Goal: Check status

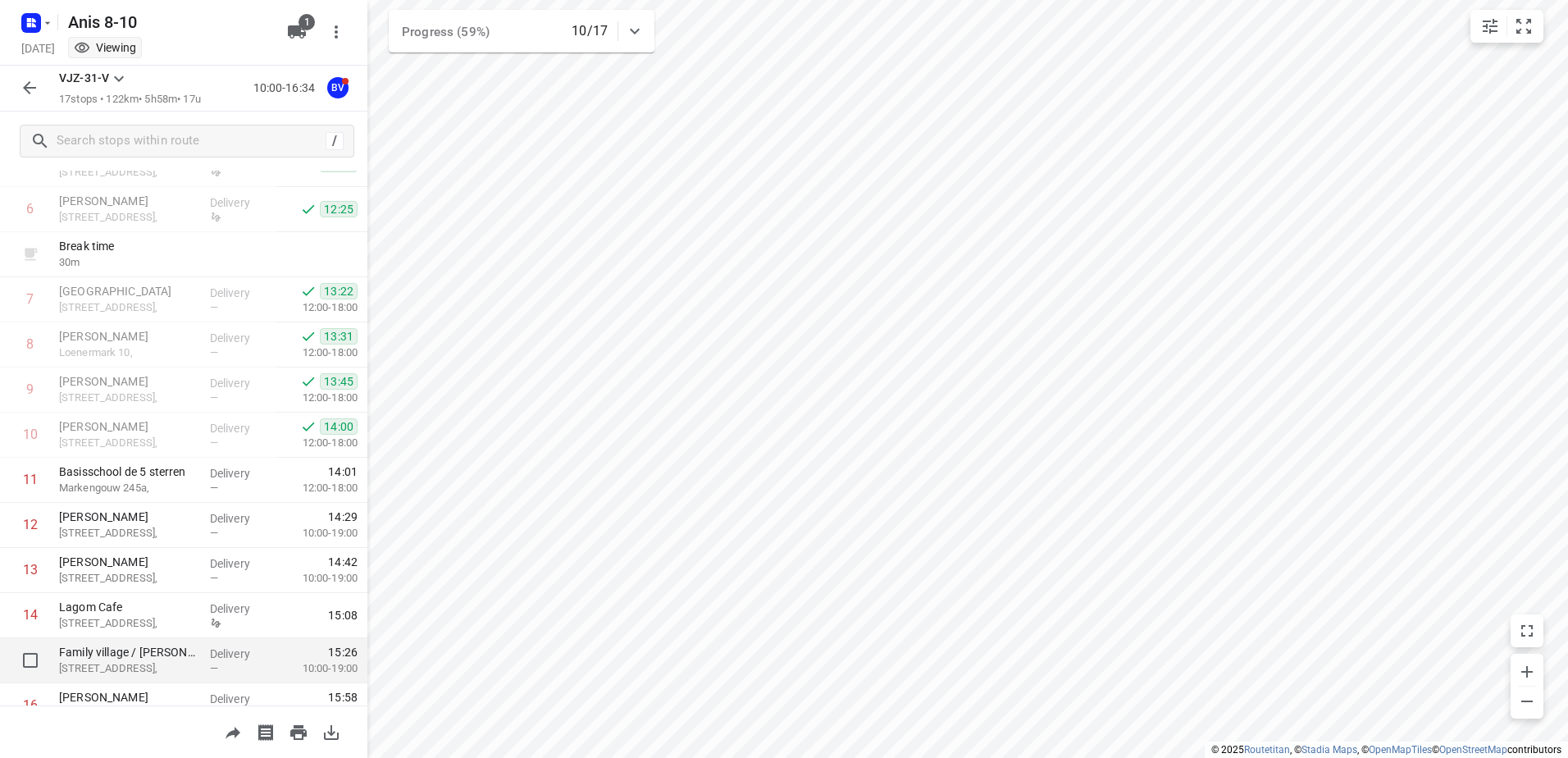
scroll to position [405, 0]
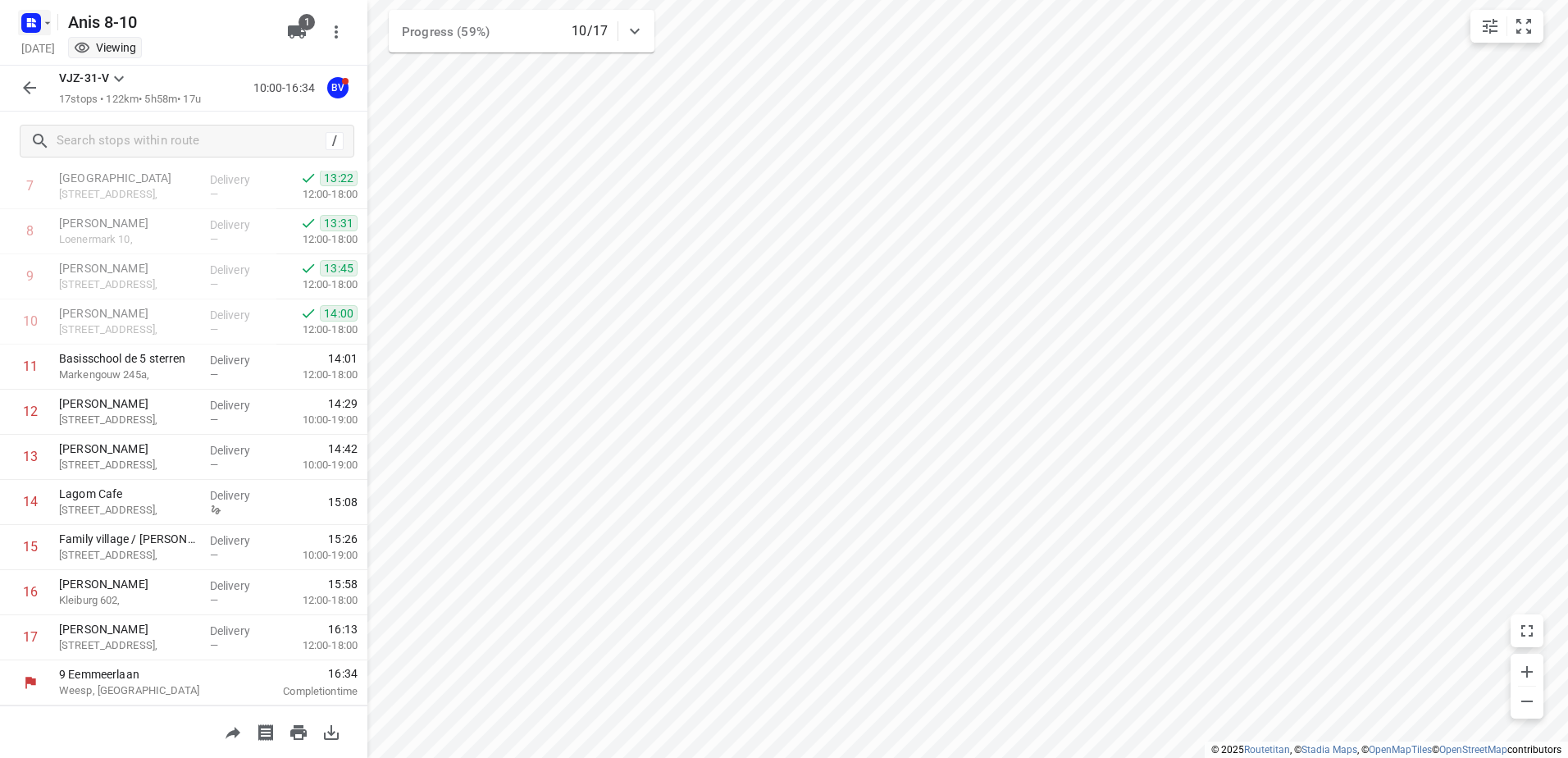
click at [50, 17] on icon "button" at bounding box center [48, 24] width 13 height 13
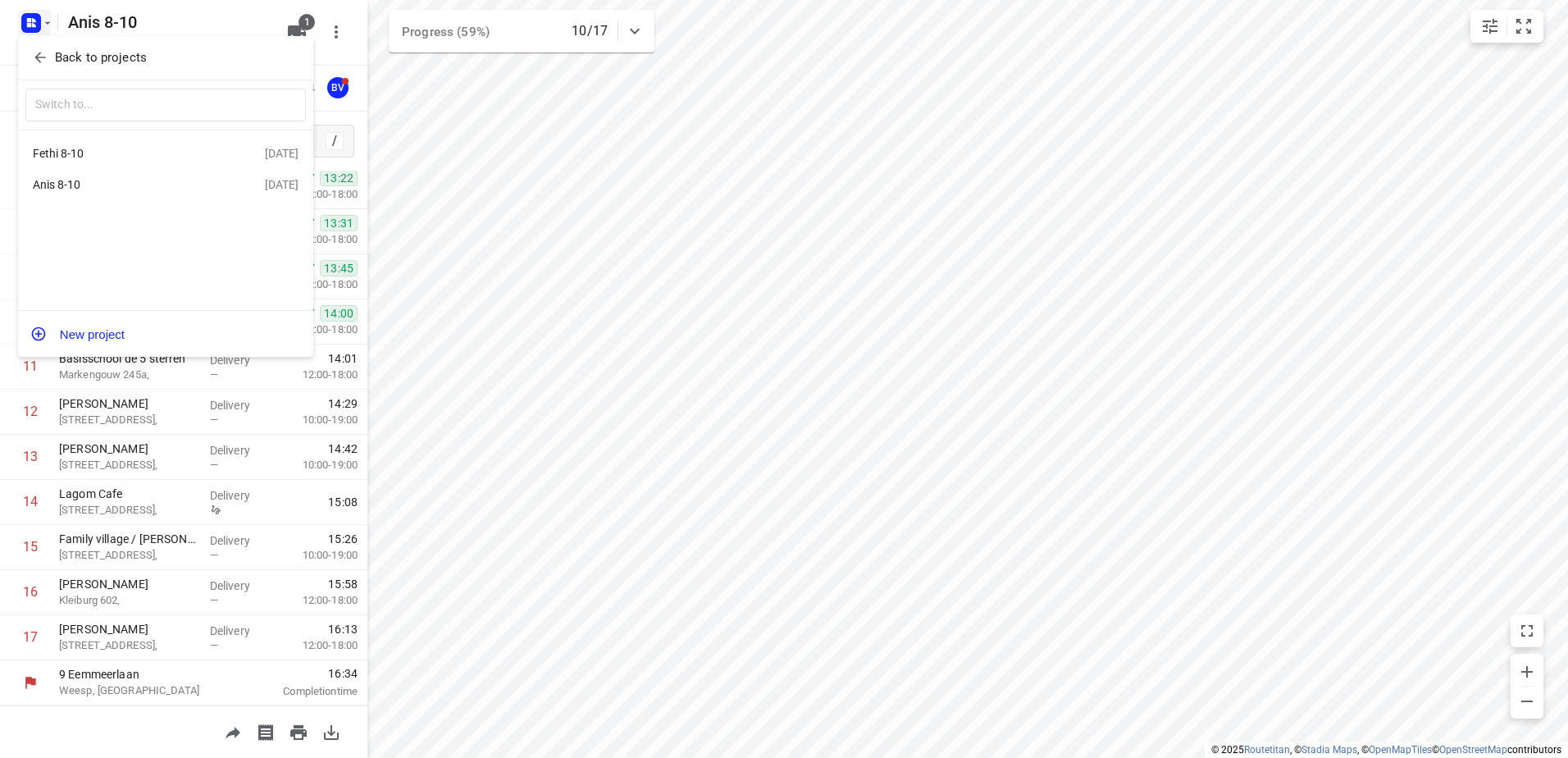
click at [40, 59] on icon "button" at bounding box center [40, 58] width 17 height 17
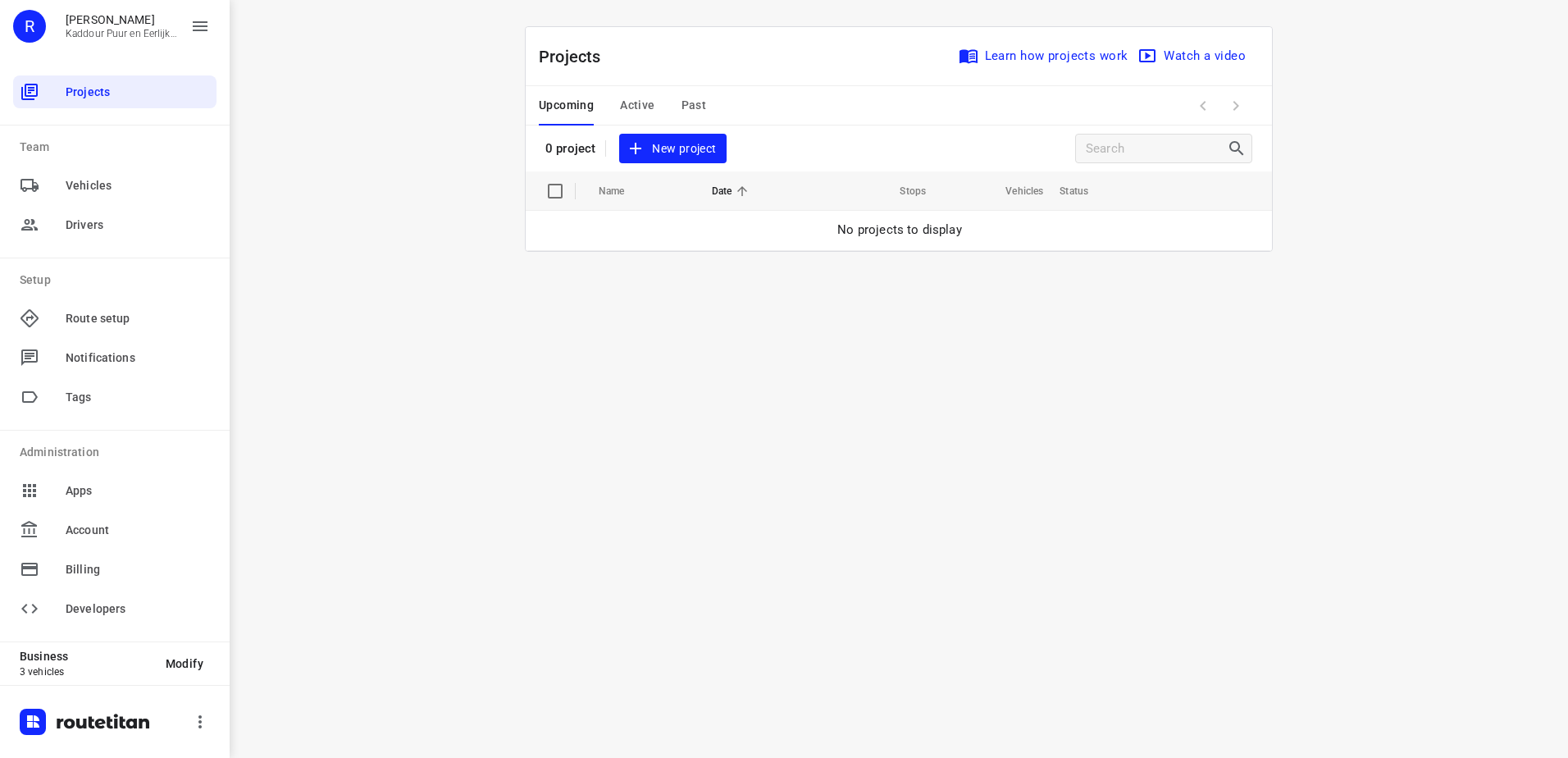
click at [633, 101] on span "Active" at bounding box center [636, 105] width 34 height 20
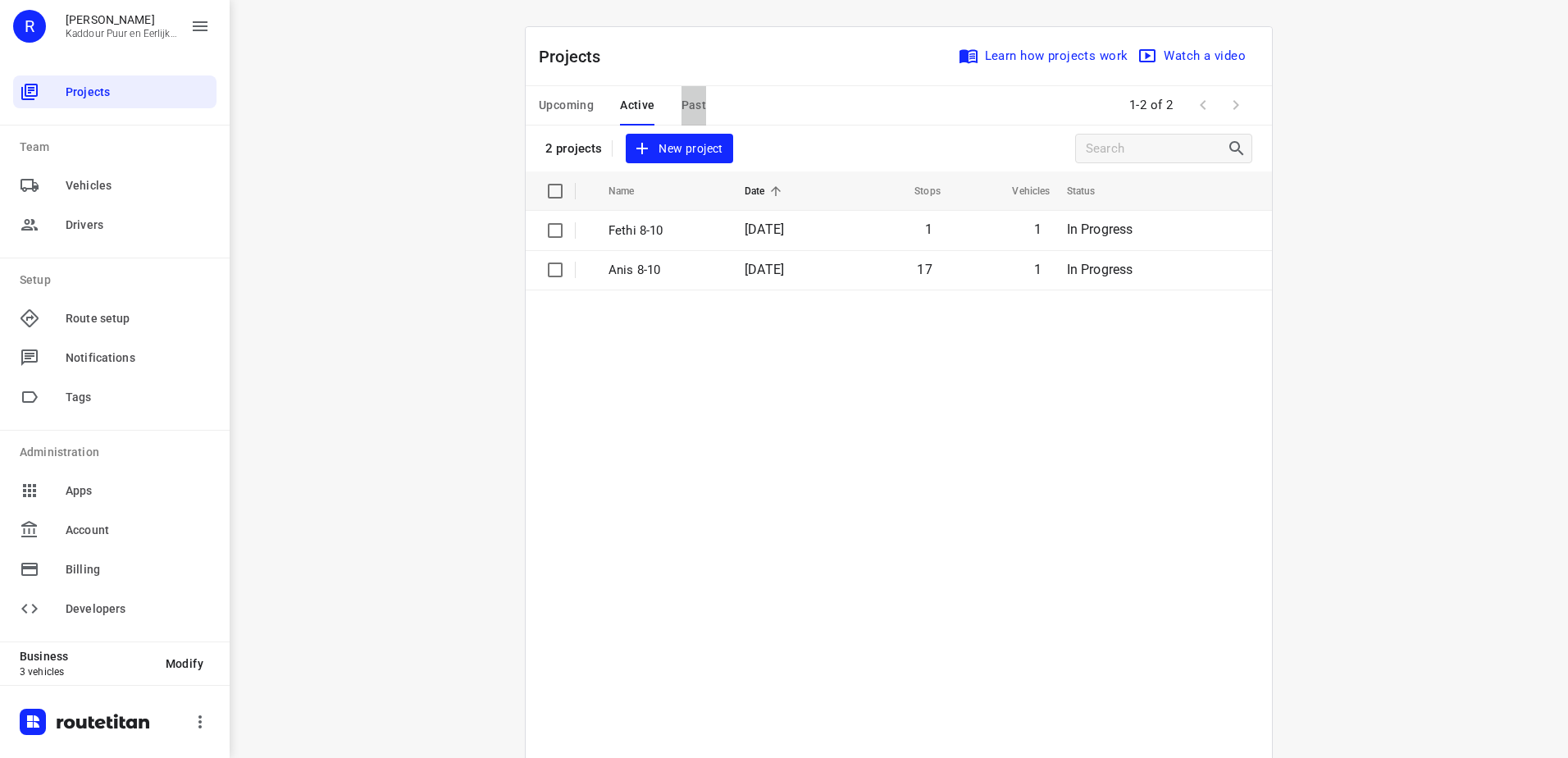
click at [689, 103] on span "Past" at bounding box center [694, 105] width 25 height 20
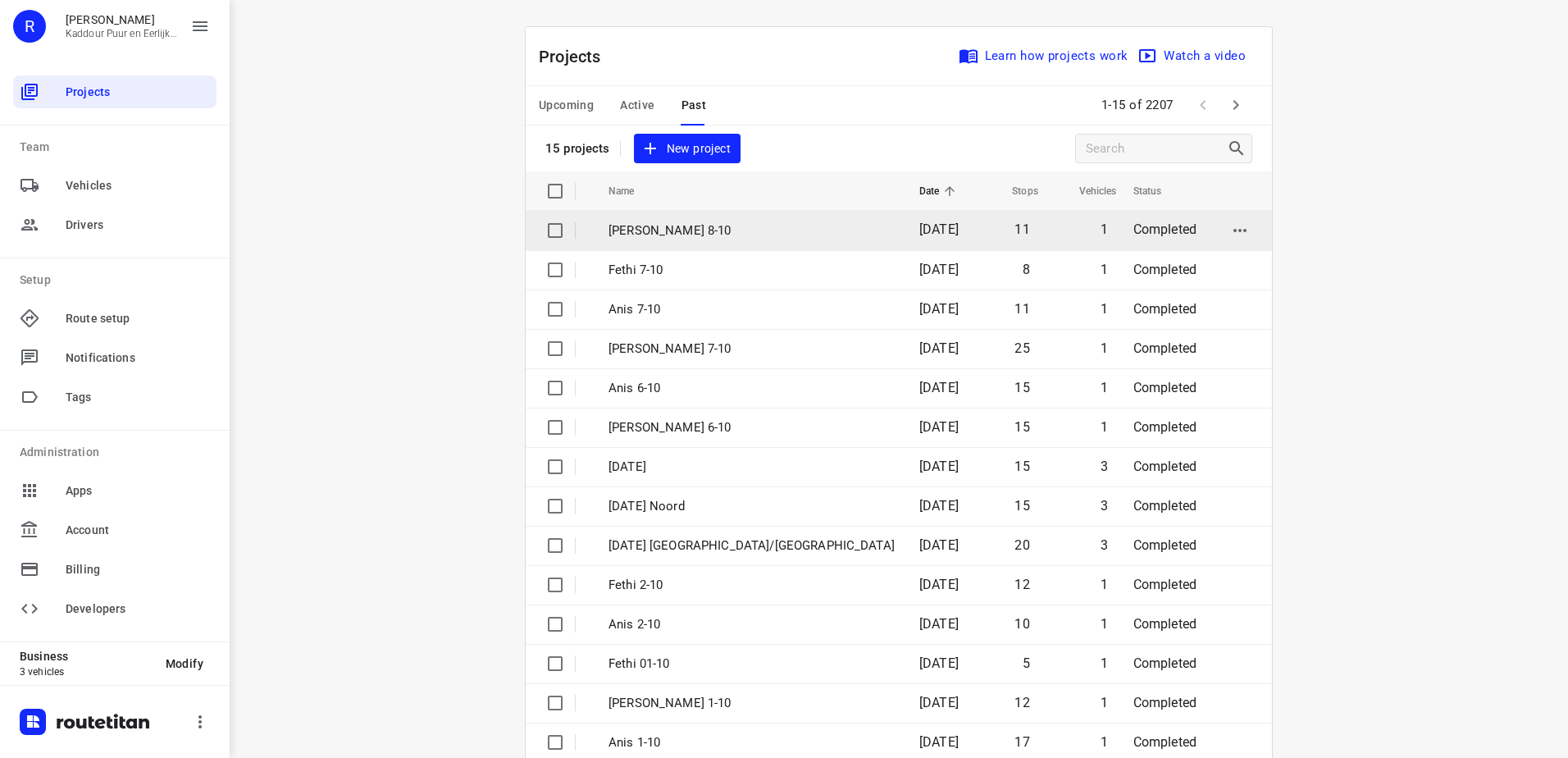
click at [640, 227] on p "[PERSON_NAME] 8-10" at bounding box center [752, 231] width 286 height 19
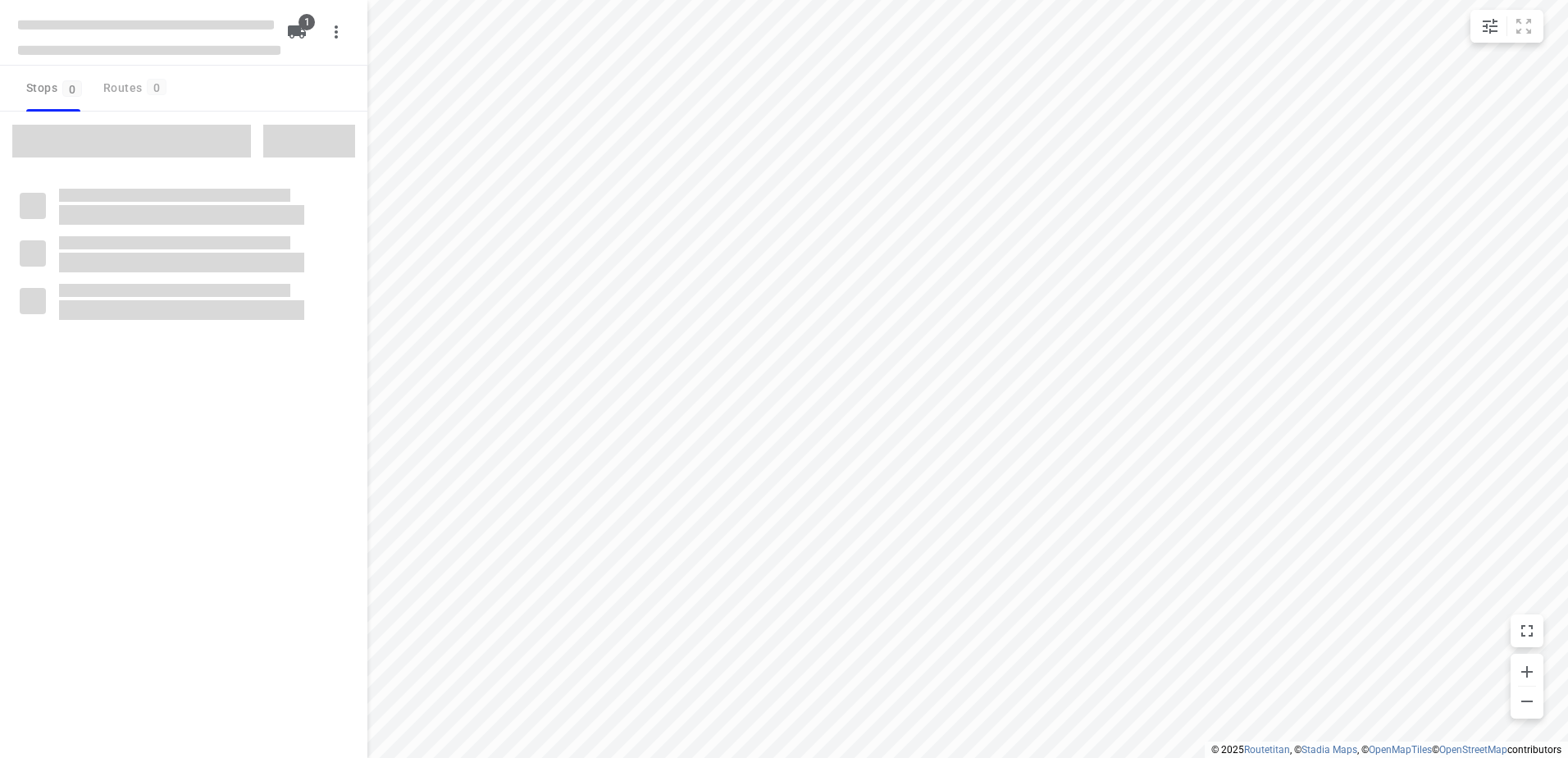
type input "distance"
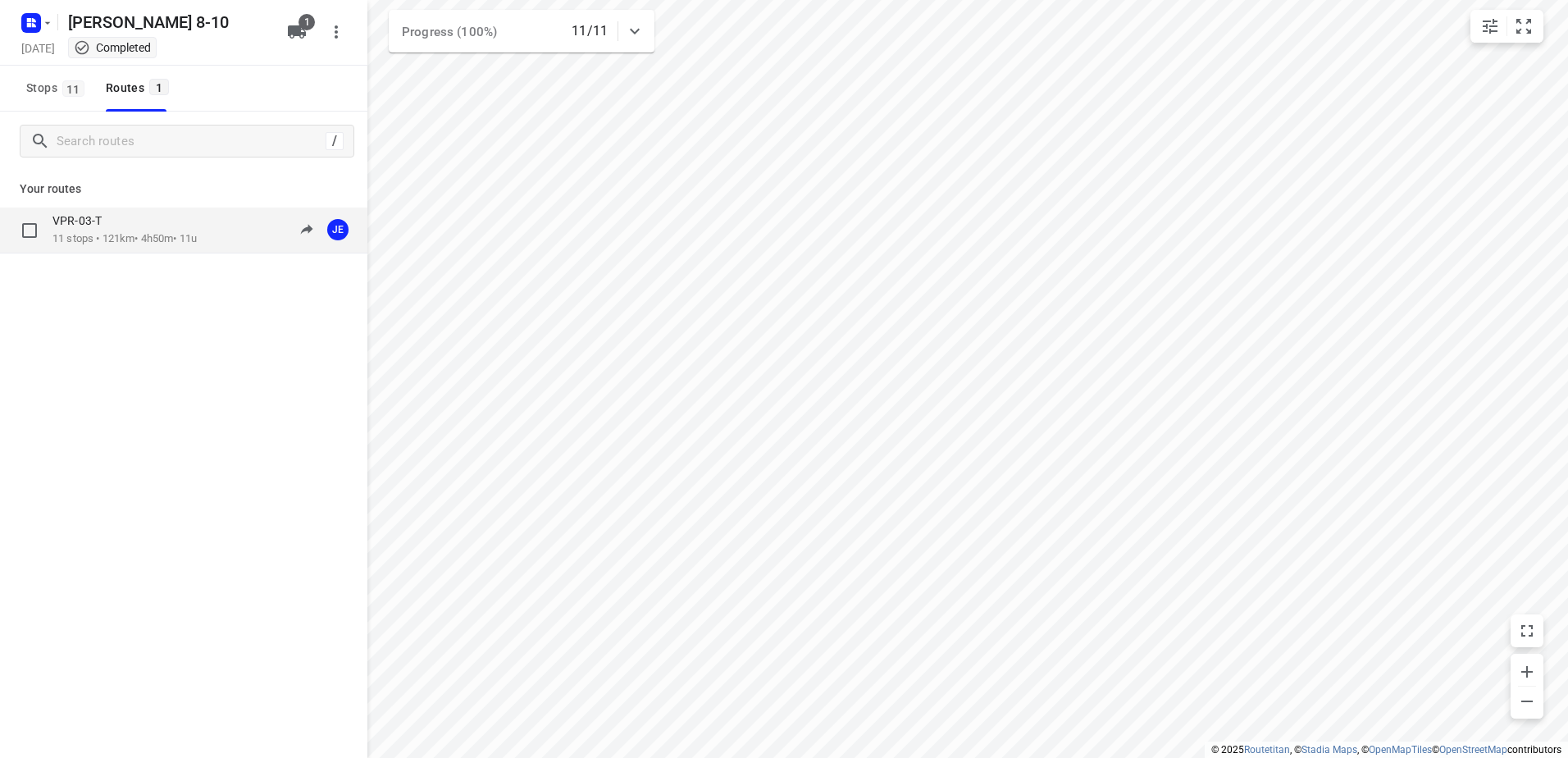
click at [146, 231] on p "11 stops • 121km • 4h50m • 11u" at bounding box center [124, 239] width 145 height 16
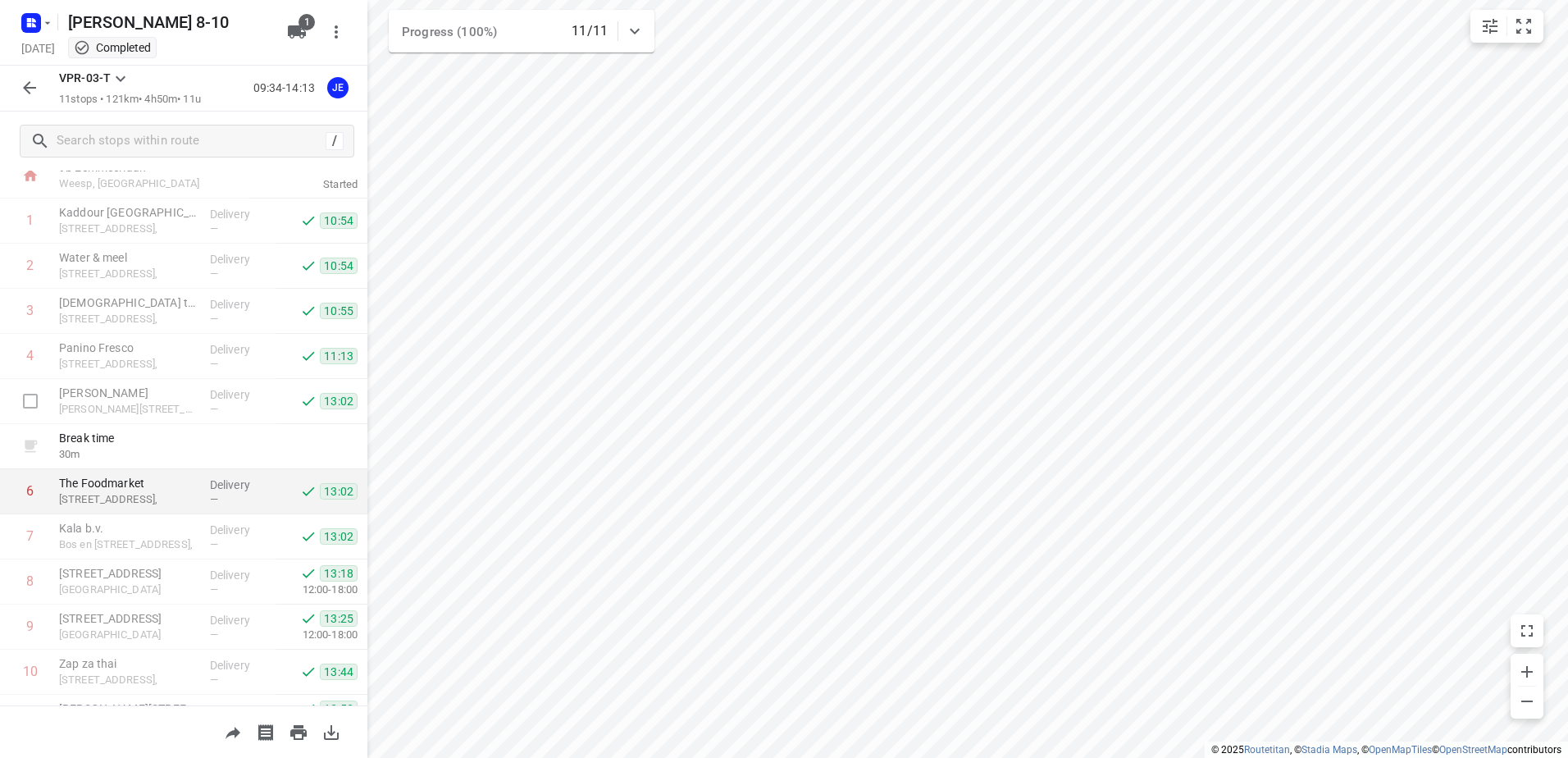
scroll to position [134, 0]
